Goal: Transaction & Acquisition: Subscribe to service/newsletter

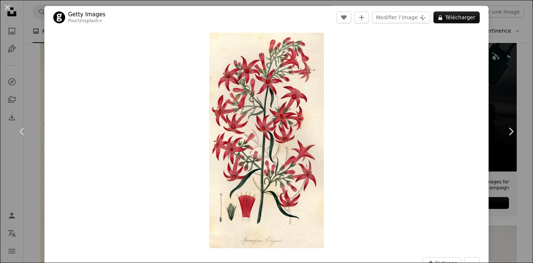
scroll to position [37, 0]
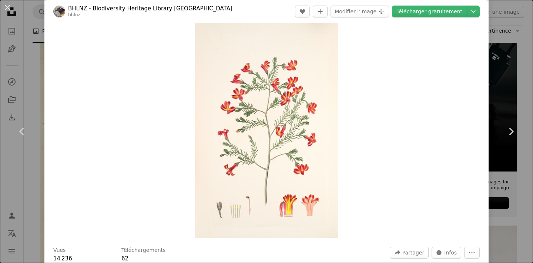
scroll to position [4, 0]
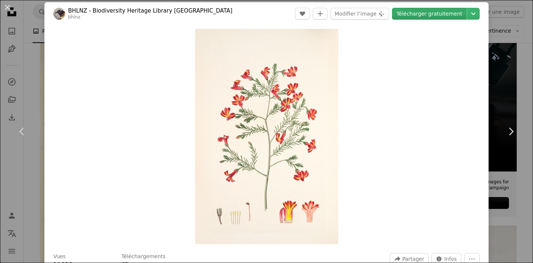
click at [419, 17] on link "Télécharger gratuitement" at bounding box center [429, 14] width 75 height 12
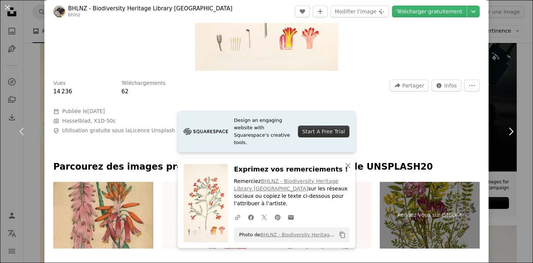
scroll to position [252, 0]
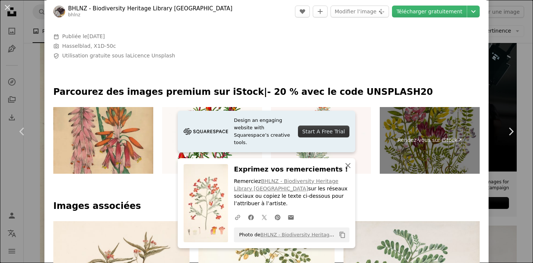
click at [350, 170] on icon "An X shape" at bounding box center [348, 165] width 9 height 9
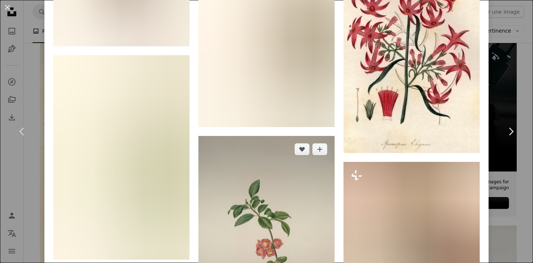
scroll to position [985, 0]
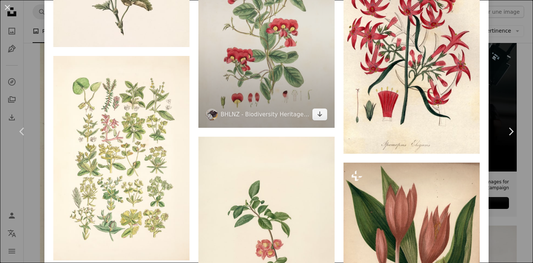
click at [280, 40] on img at bounding box center [266, 25] width 136 height 204
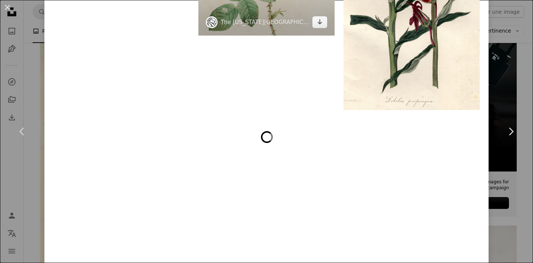
scroll to position [1754, 0]
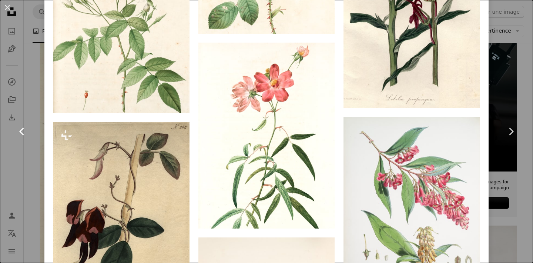
click at [30, 151] on link "Chevron left" at bounding box center [22, 131] width 44 height 71
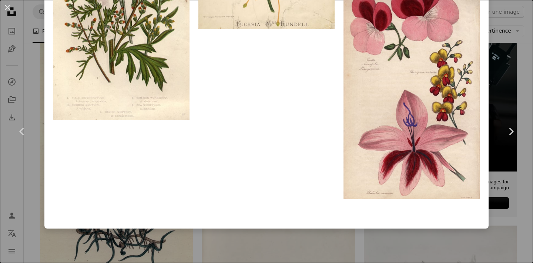
click at [36, 60] on div "An X shape Chevron left Chevron right Getty Images Pour Unsplash+ A heart A plu…" at bounding box center [266, 131] width 533 height 263
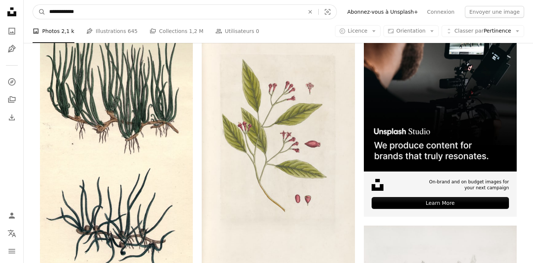
click at [116, 11] on input "**********" at bounding box center [174, 12] width 257 height 14
type input "**********"
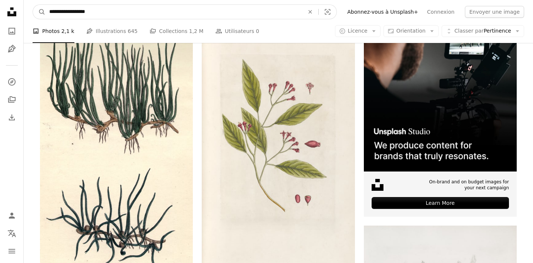
click at [39, 12] on button "A magnifying glass" at bounding box center [39, 12] width 13 height 14
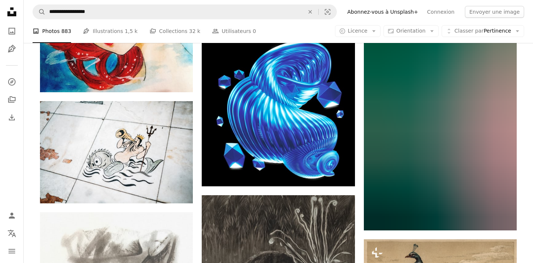
scroll to position [975, 0]
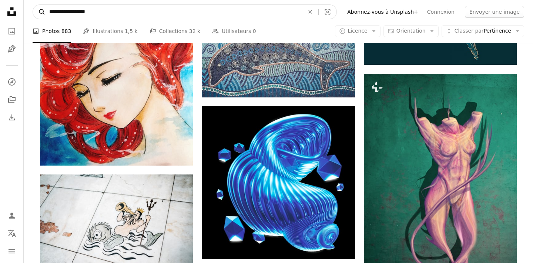
drag, startPoint x: 63, startPoint y: 10, endPoint x: 38, endPoint y: 10, distance: 25.2
click at [38, 10] on form "**********" at bounding box center [185, 11] width 304 height 15
type input "**********"
click at [39, 12] on button "A magnifying glass" at bounding box center [39, 12] width 13 height 14
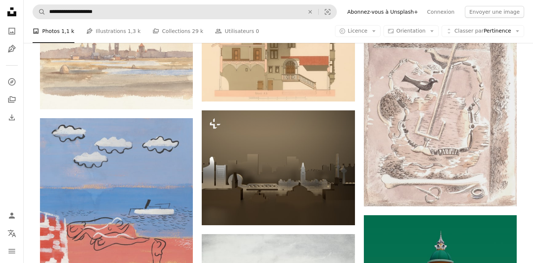
scroll to position [1107, 0]
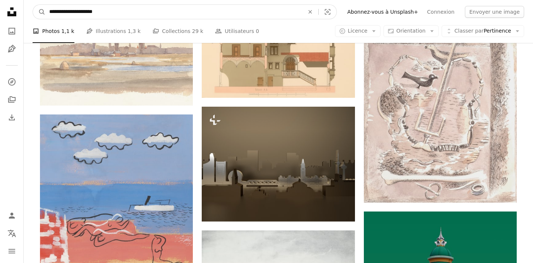
click at [170, 14] on input "**********" at bounding box center [174, 12] width 257 height 14
type input "**********"
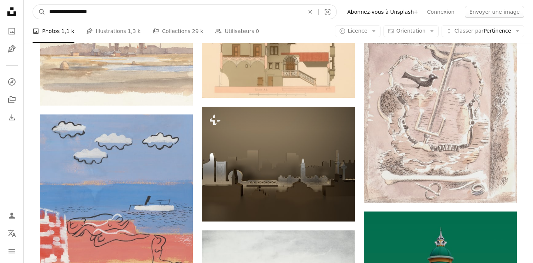
click at [39, 12] on button "A magnifying glass" at bounding box center [39, 12] width 13 height 14
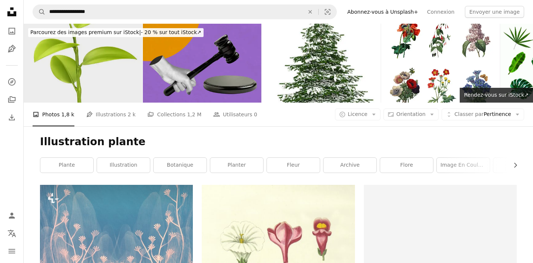
scroll to position [123, 0]
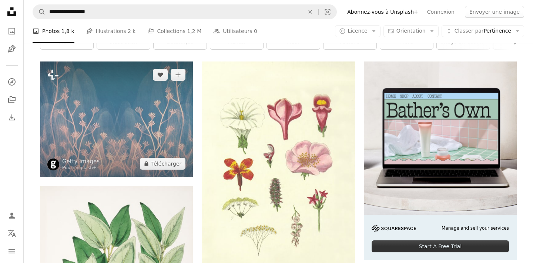
click at [142, 112] on img at bounding box center [116, 119] width 153 height 116
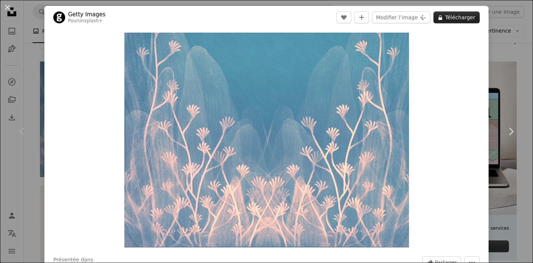
click at [468, 17] on button "A lock Télécharger" at bounding box center [457, 17] width 46 height 12
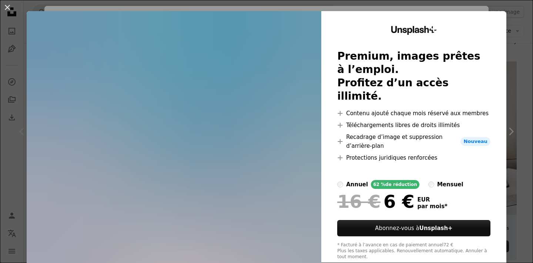
scroll to position [8, 0]
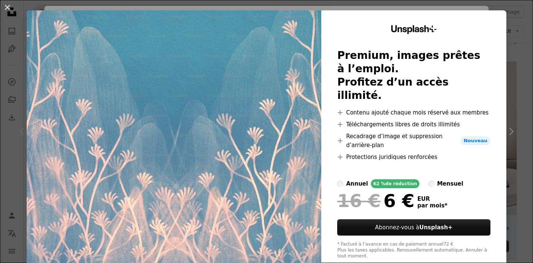
click at [516, 38] on div "An X shape Unsplash+ Premium, images prêtes à l’emploi. Profitez d’un accès ill…" at bounding box center [266, 131] width 533 height 263
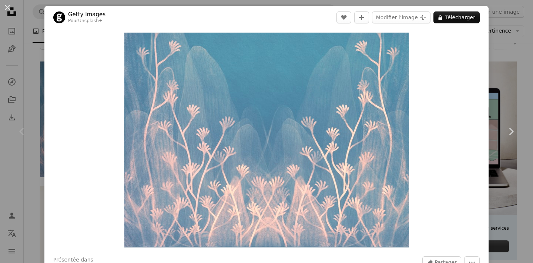
scroll to position [1, 0]
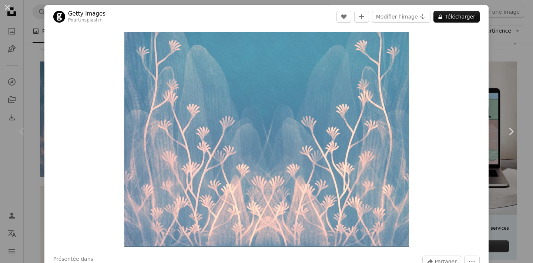
click at [24, 111] on div "Chevron left" at bounding box center [22, 131] width 44 height 71
click at [31, 126] on div "Chevron left" at bounding box center [22, 131] width 44 height 71
click at [10, 7] on button "An X shape" at bounding box center [7, 7] width 9 height 9
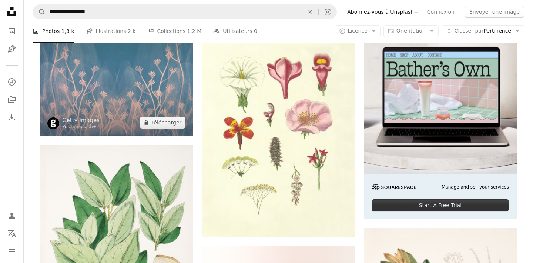
scroll to position [163, 0]
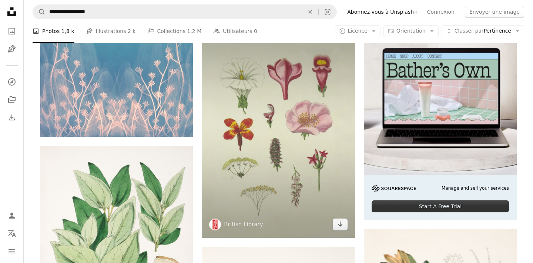
click at [293, 95] on img at bounding box center [278, 129] width 153 height 216
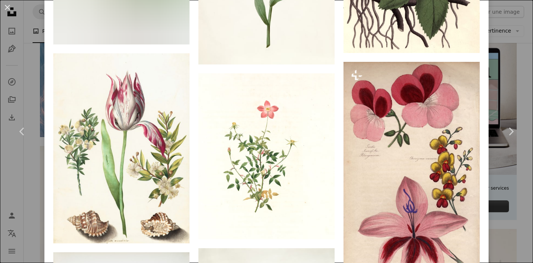
scroll to position [1682, 0]
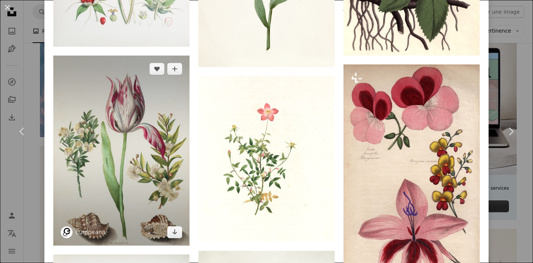
click at [154, 119] on img at bounding box center [121, 151] width 136 height 190
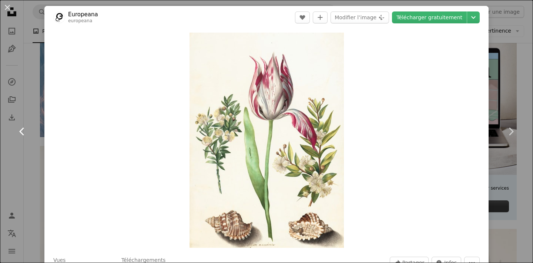
click at [19, 136] on icon "Chevron left" at bounding box center [22, 132] width 12 height 12
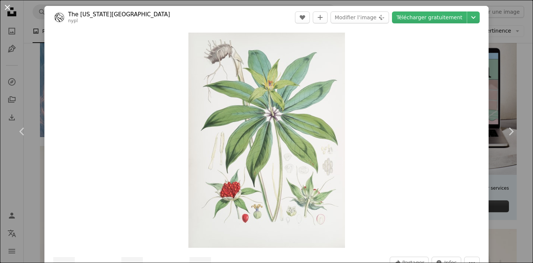
click at [7, 7] on button "An X shape" at bounding box center [7, 7] width 9 height 9
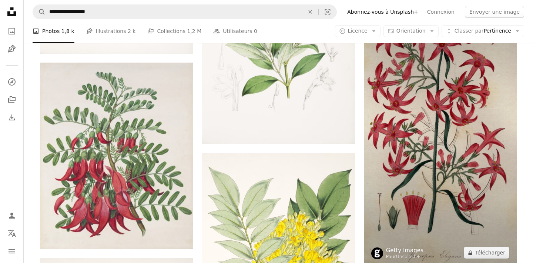
scroll to position [879, 0]
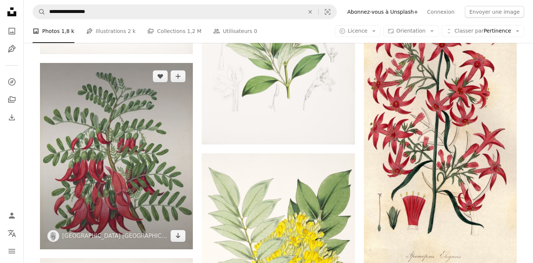
click at [141, 133] on img at bounding box center [116, 156] width 153 height 186
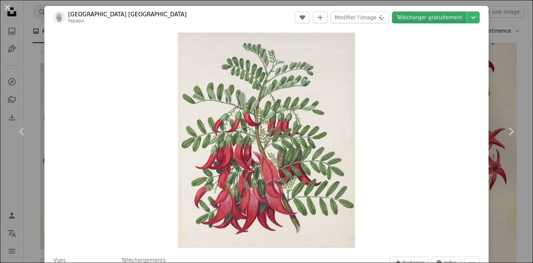
click at [447, 17] on link "Télécharger gratuitement" at bounding box center [429, 17] width 75 height 12
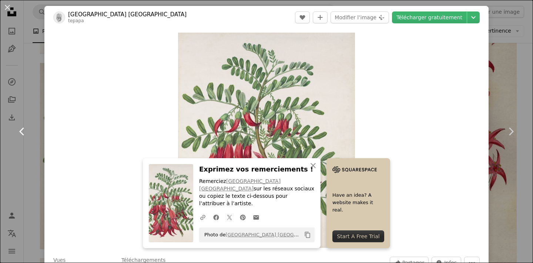
click at [24, 108] on link "Chevron left" at bounding box center [22, 131] width 44 height 71
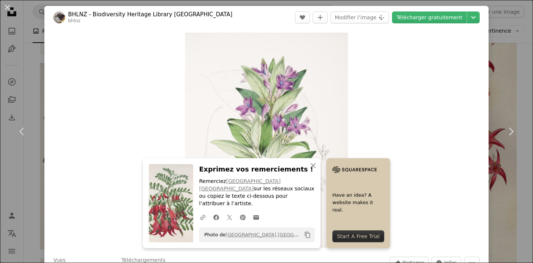
click at [19, 69] on div "An X shape Chevron left Chevron right An X shape Fermer Exprimez vos remercieme…" at bounding box center [266, 131] width 533 height 263
click at [4, 9] on icon "Unsplash logo Accueil Unsplash" at bounding box center [11, 11] width 15 height 15
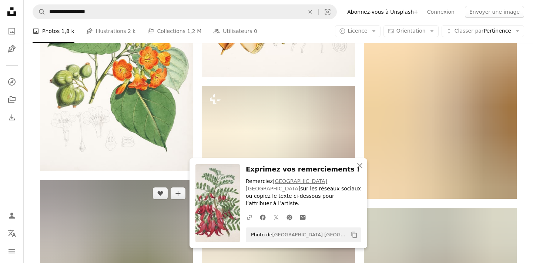
scroll to position [1165, 0]
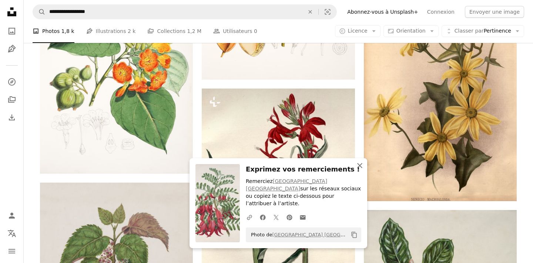
click at [363, 170] on icon "An X shape" at bounding box center [359, 165] width 9 height 9
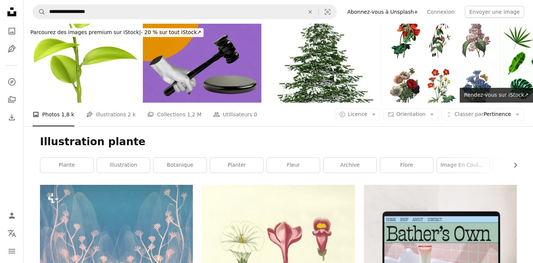
scroll to position [0, 0]
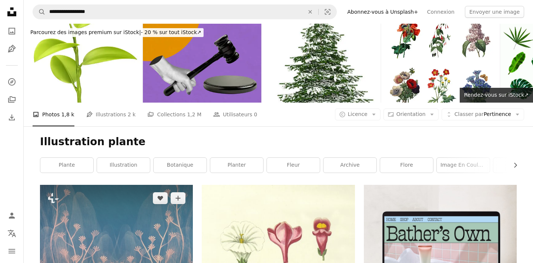
click at [150, 201] on img at bounding box center [116, 243] width 153 height 116
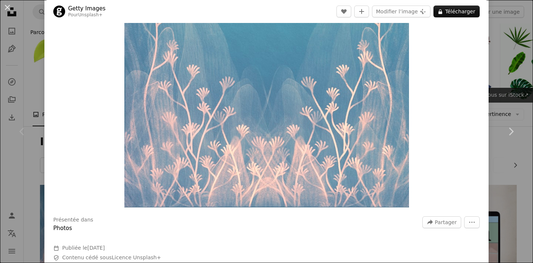
scroll to position [27, 0]
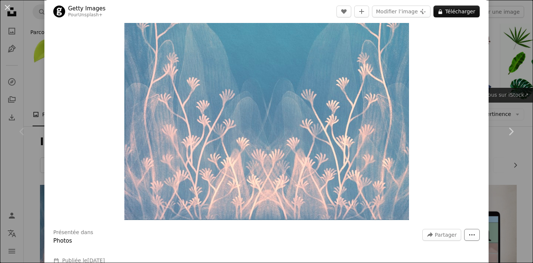
click at [473, 238] on button "More Actions" at bounding box center [472, 235] width 16 height 12
click at [471, 231] on button "More Actions" at bounding box center [472, 235] width 16 height 12
click at [440, 115] on dialog "An X shape Chevron left Chevron right Getty Images Pour Unsplash+ A heart A plu…" at bounding box center [266, 131] width 533 height 263
click at [455, 17] on button "A lock Télécharger" at bounding box center [457, 12] width 46 height 12
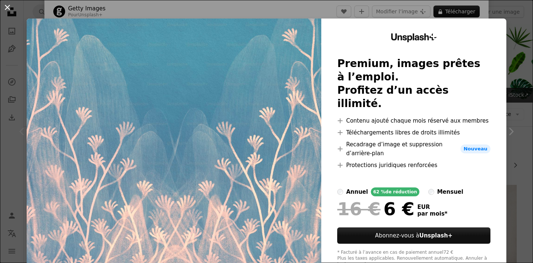
click at [7, 10] on button "An X shape" at bounding box center [7, 7] width 9 height 9
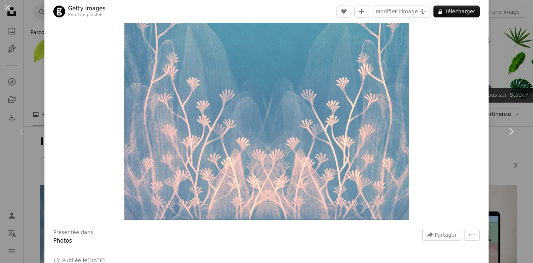
click at [32, 51] on div "An X shape Chevron left Chevron right Getty Images Pour Unsplash+ A heart A plu…" at bounding box center [266, 131] width 533 height 263
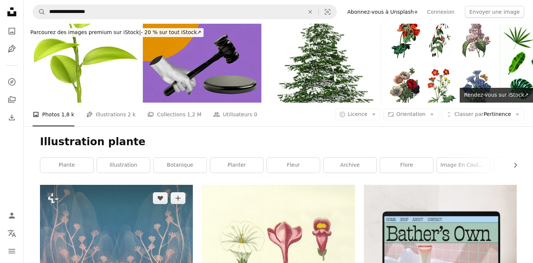
click at [118, 214] on img at bounding box center [116, 243] width 153 height 116
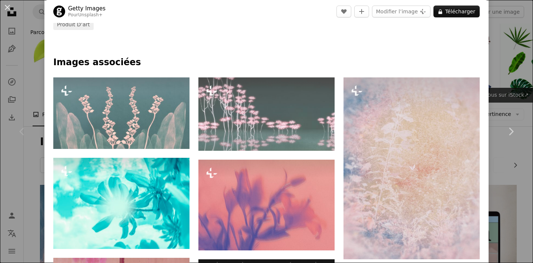
scroll to position [308, 0]
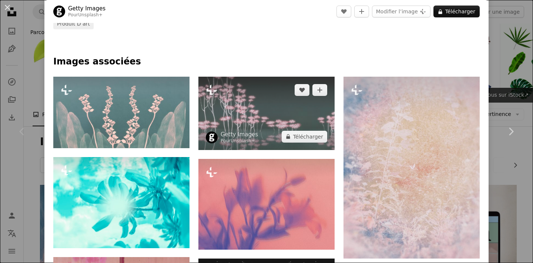
click at [216, 125] on img at bounding box center [266, 113] width 136 height 73
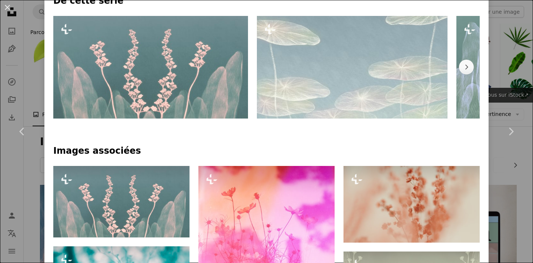
scroll to position [364, 0]
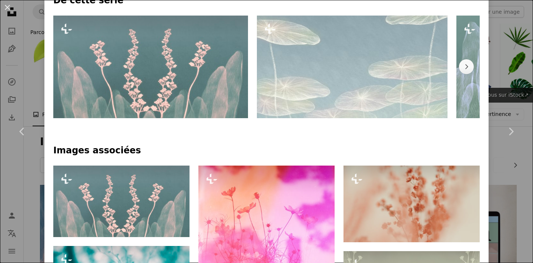
click at [187, 64] on img at bounding box center [150, 67] width 195 height 103
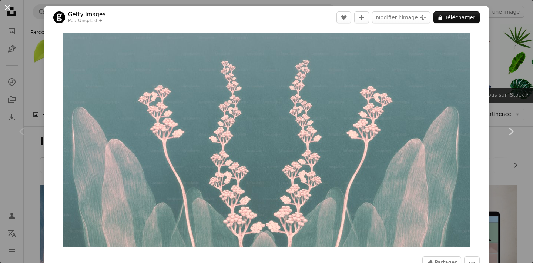
click at [8, 11] on button "An X shape" at bounding box center [7, 7] width 9 height 9
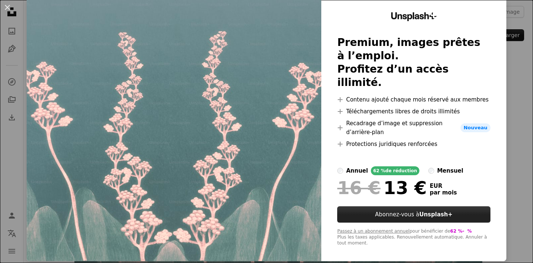
scroll to position [21, 0]
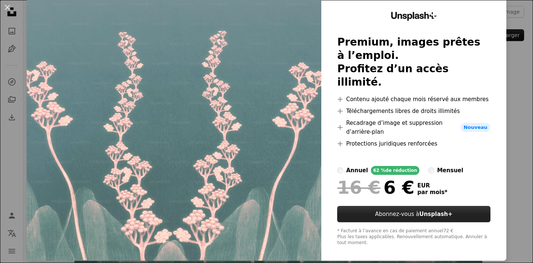
click at [369, 206] on button "Abonnez-vous à Unsplash+" at bounding box center [413, 214] width 153 height 16
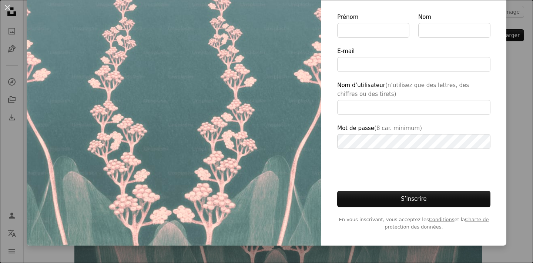
scroll to position [49, 0]
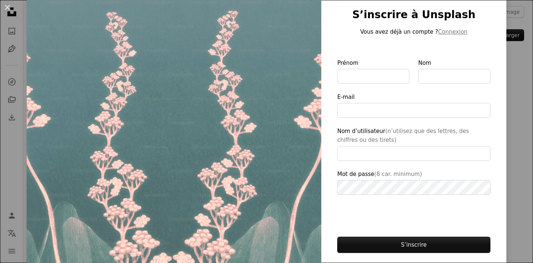
type input "**********"
click at [382, 80] on input "Prénom" at bounding box center [373, 76] width 72 height 15
type input "*****"
click at [472, 73] on input "Nom" at bounding box center [454, 76] width 72 height 15
type input "*****"
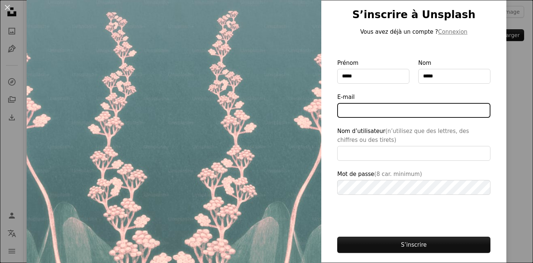
click at [429, 113] on input "E-mail" at bounding box center [413, 110] width 153 height 15
type input "*"
type input "**********"
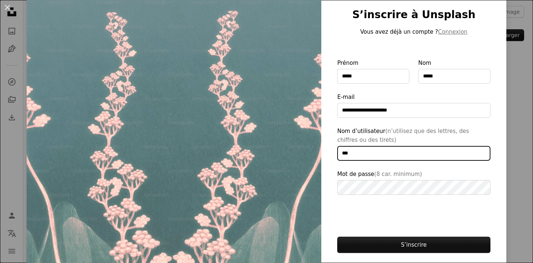
type input "***"
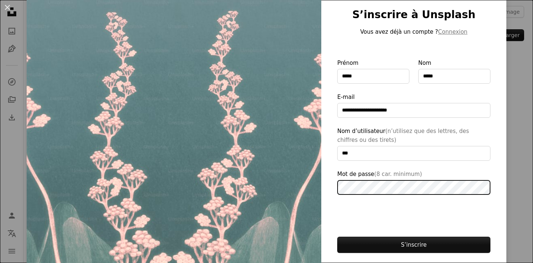
scroll to position [92, 0]
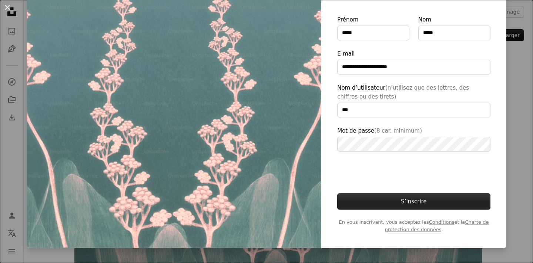
click at [430, 204] on button "S’inscrire" at bounding box center [413, 201] width 153 height 16
